Goal: Navigation & Orientation: Find specific page/section

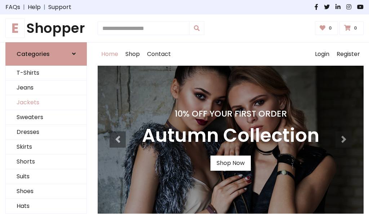
click at [46, 102] on link "Jackets" at bounding box center [46, 102] width 81 height 15
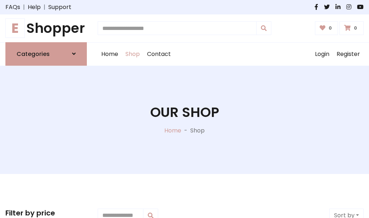
scroll to position [326, 0]
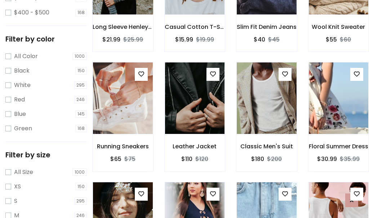
scroll to position [36, 0]
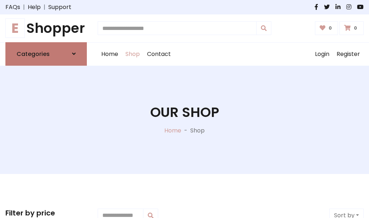
click at [46, 54] on h6 "Categories" at bounding box center [33, 53] width 33 height 7
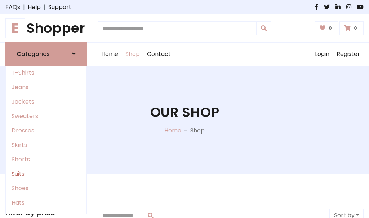
click at [46, 173] on link "Suits" at bounding box center [46, 174] width 81 height 14
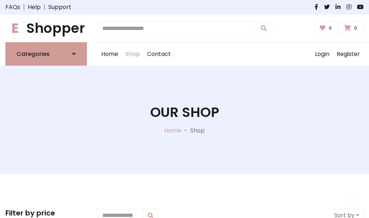
scroll to position [521, 0]
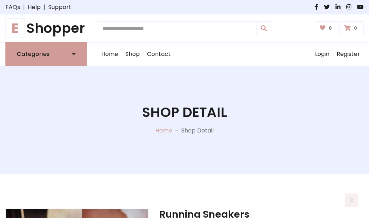
scroll to position [674, 0]
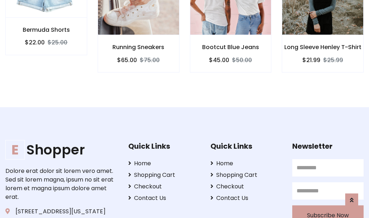
scroll to position [673, 0]
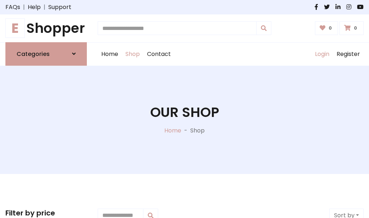
click at [322, 54] on link "Login" at bounding box center [323, 54] width 22 height 23
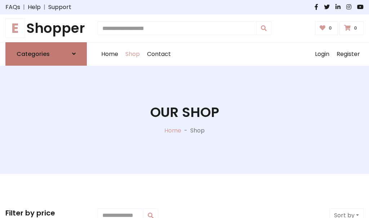
click at [74, 54] on icon at bounding box center [74, 54] width 4 height 6
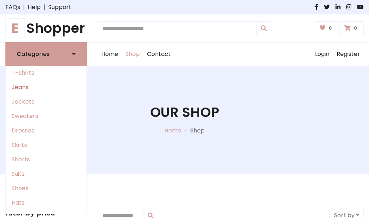
click at [46, 87] on link "Jeans" at bounding box center [46, 87] width 81 height 14
